Goal: Transaction & Acquisition: Purchase product/service

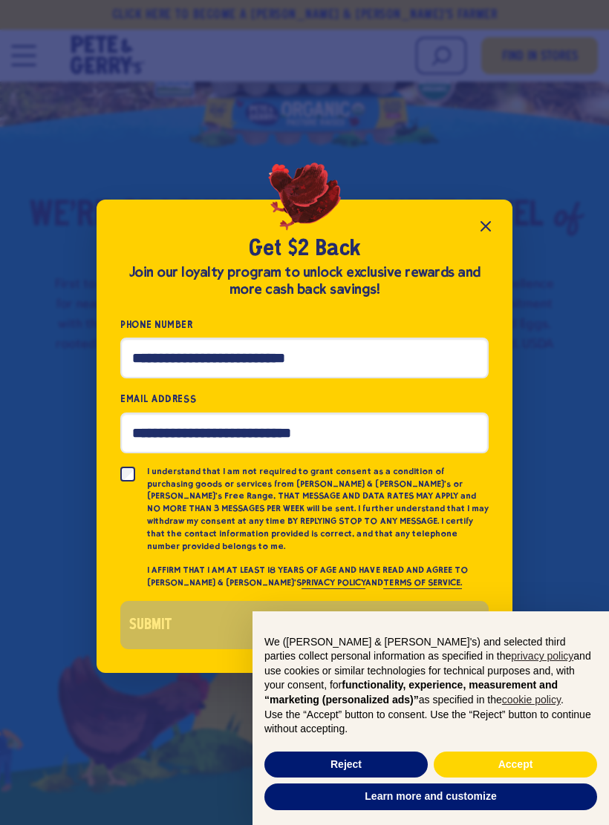
scroll to position [185, 0]
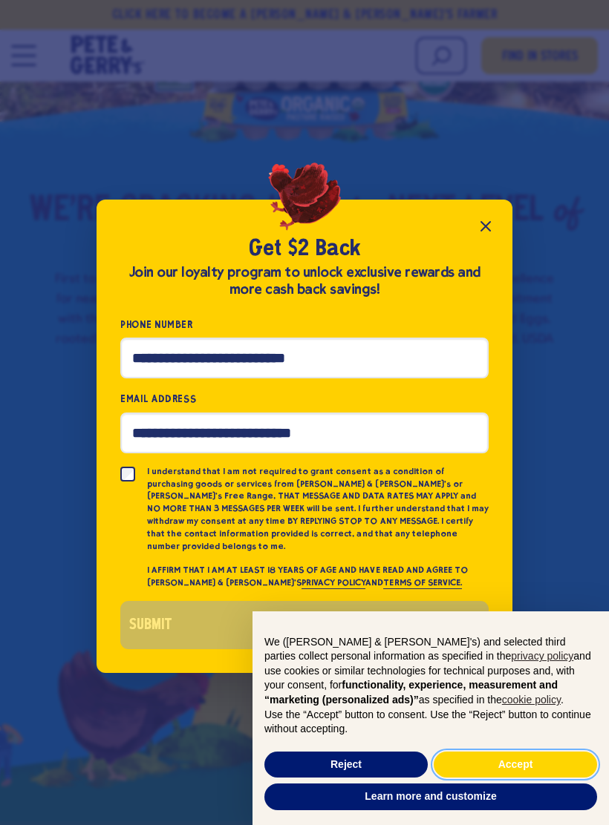
click at [522, 779] on button "Accept" at bounding box center [514, 765] width 163 height 27
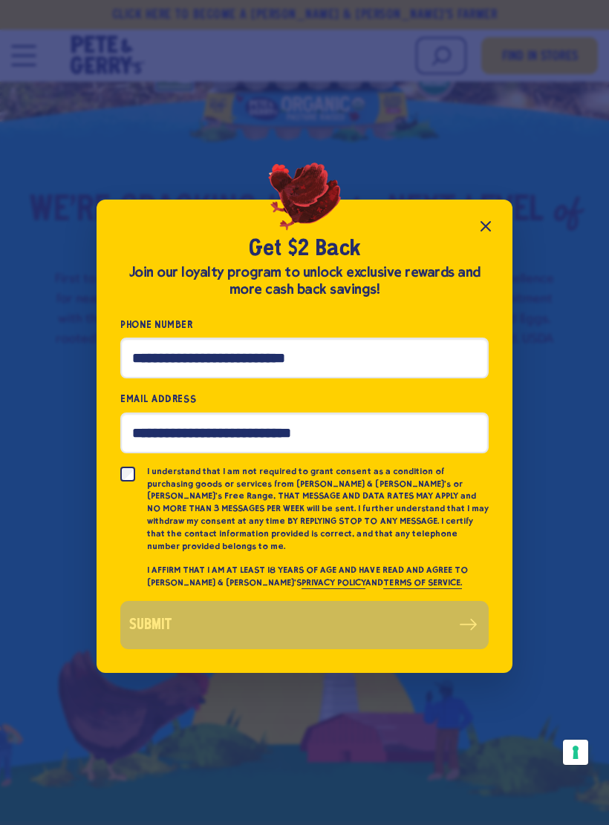
click at [484, 232] on button "Close popup" at bounding box center [486, 227] width 30 height 30
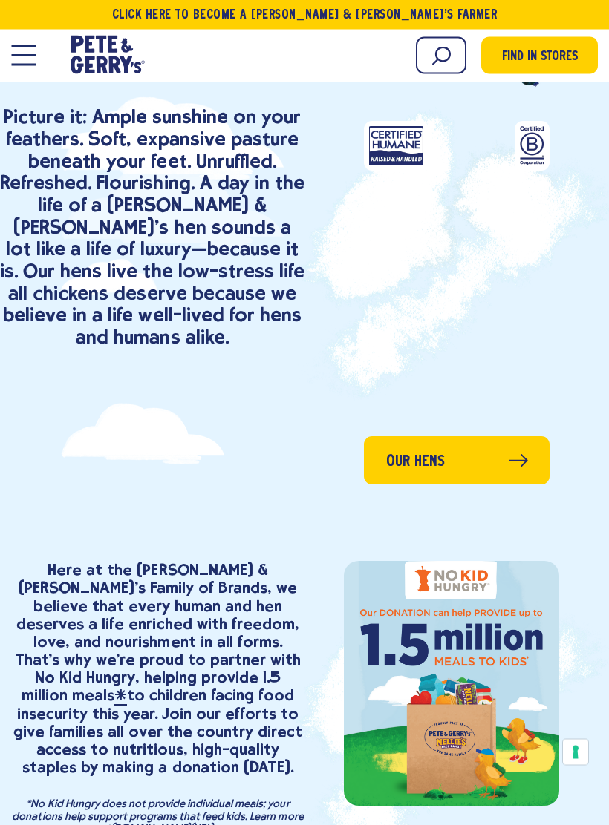
scroll to position [1536, 0]
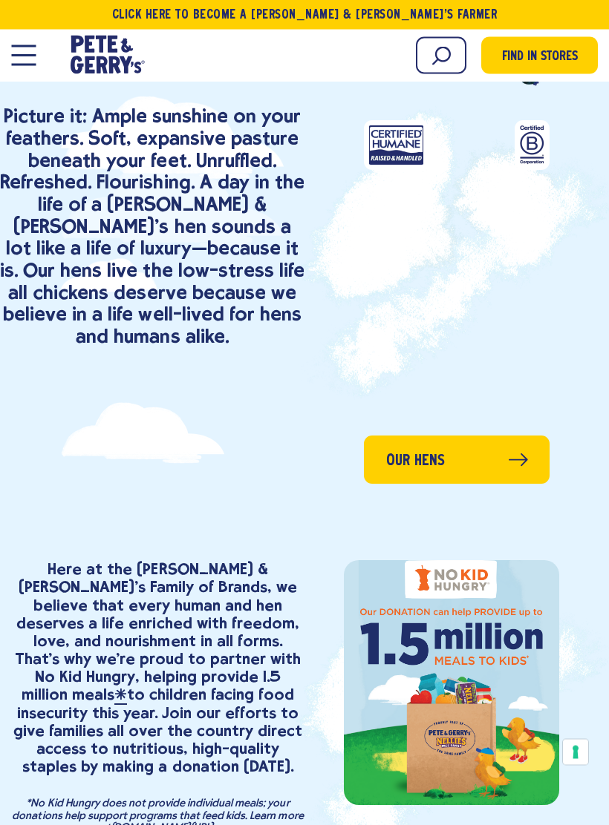
click at [523, 455] on icon at bounding box center [517, 461] width 18 height 12
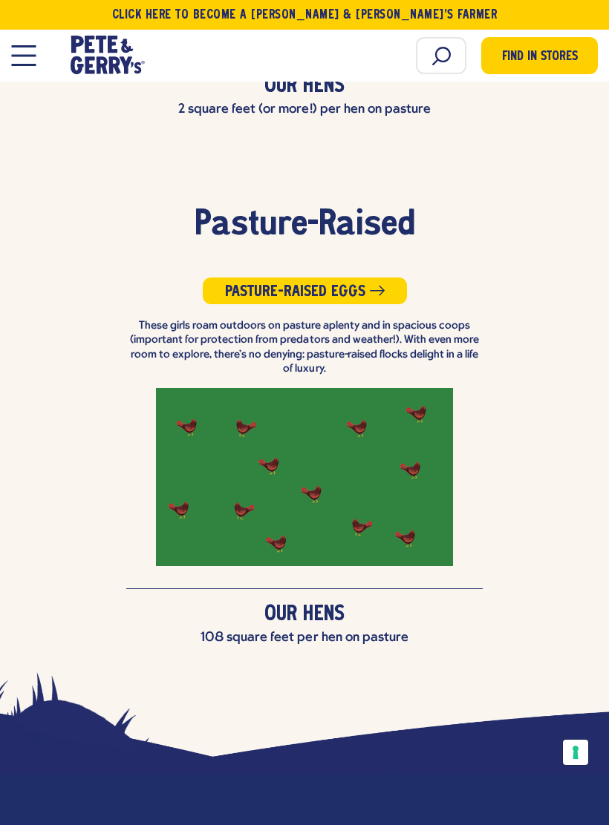
scroll to position [3243, 0]
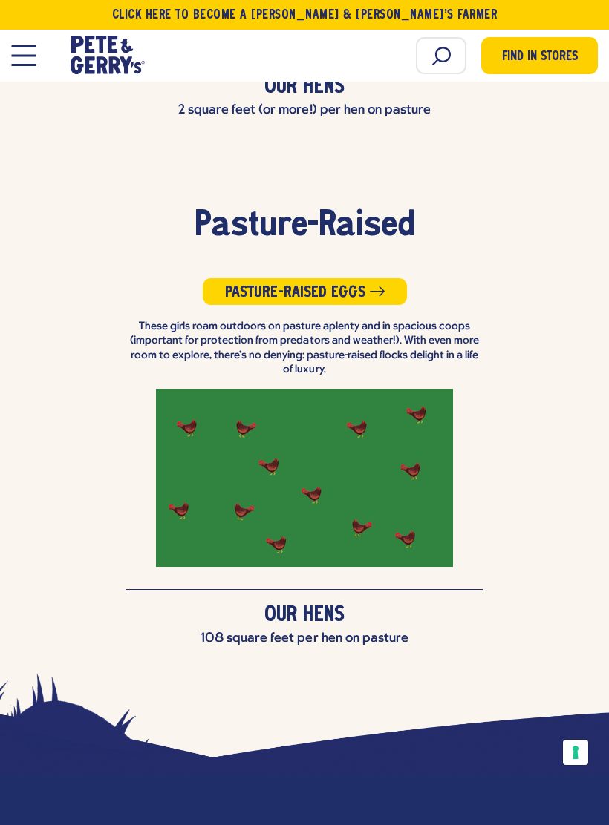
click at [363, 285] on span "Pasture-Raised Eggs" at bounding box center [295, 293] width 140 height 16
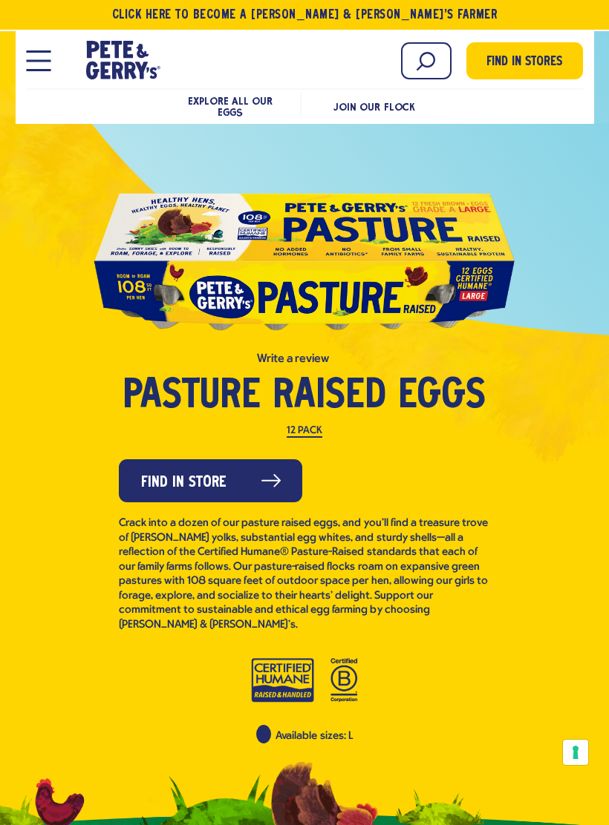
click at [247, 465] on link "Find in Store" at bounding box center [210, 480] width 183 height 43
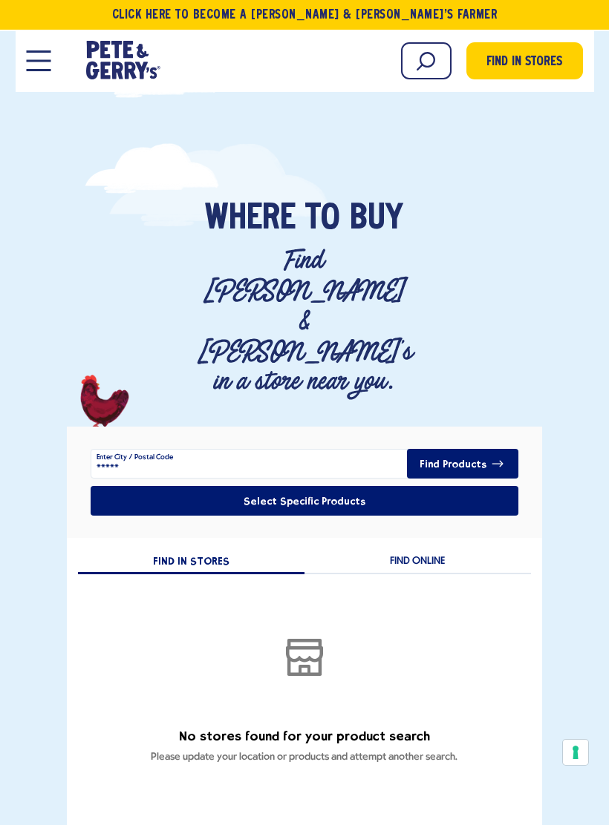
click at [170, 452] on label "Enter City / Postal Code" at bounding box center [134, 458] width 76 height 12
click at [170, 449] on input "*****" at bounding box center [304, 464] width 427 height 30
type input "*****"
click at [482, 449] on button "Find Products" at bounding box center [462, 464] width 111 height 30
click at [421, 550] on button "FIND ONLINE" at bounding box center [417, 562] width 226 height 24
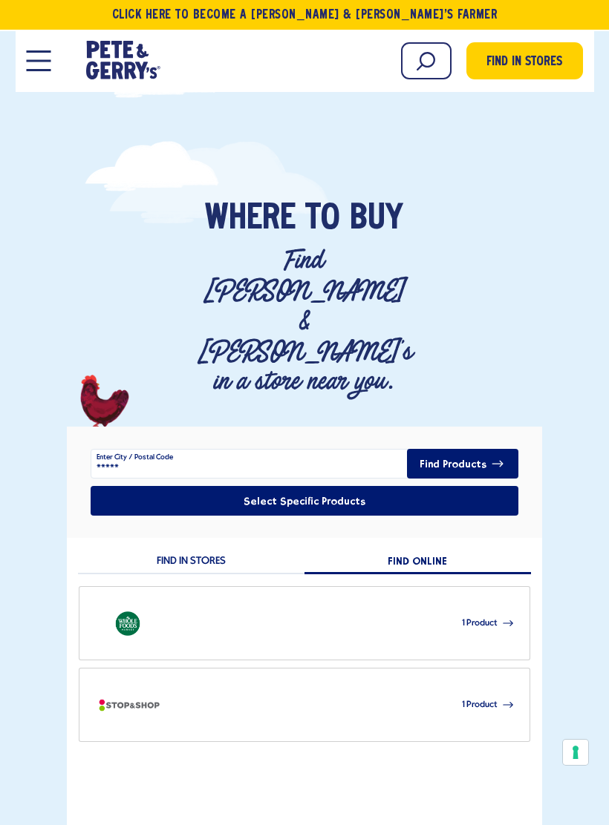
click at [131, 606] on img "button" at bounding box center [128, 624] width 74 height 36
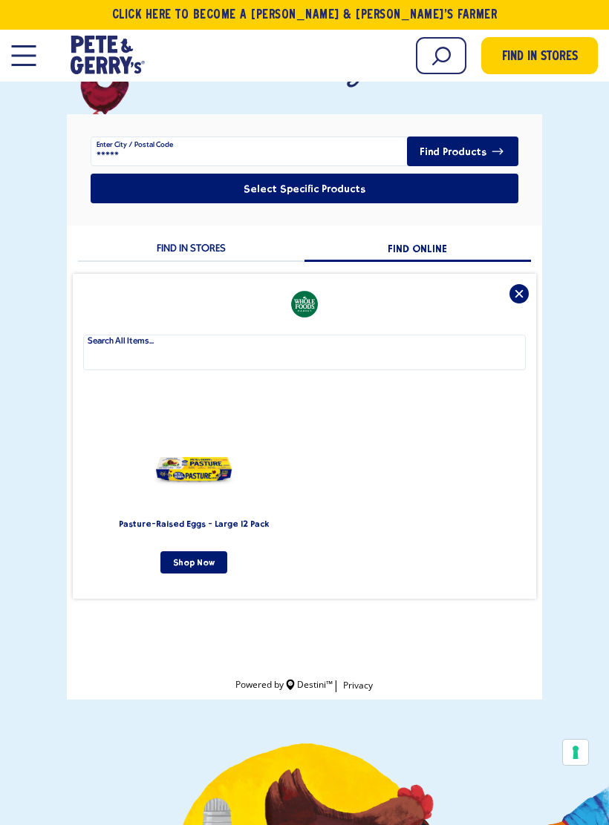
scroll to position [314, 0]
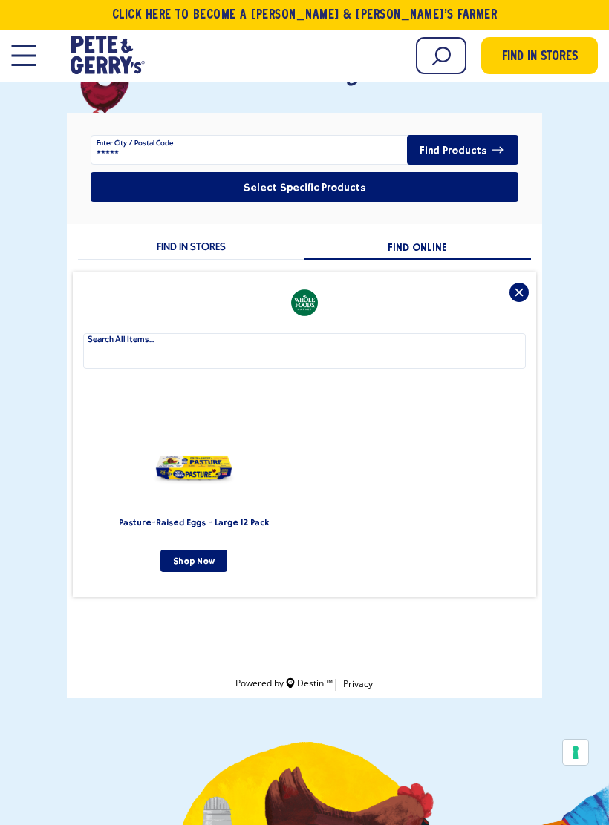
click at [187, 550] on link "Shop Now" at bounding box center [193, 561] width 67 height 22
